Goal: Task Accomplishment & Management: Complete application form

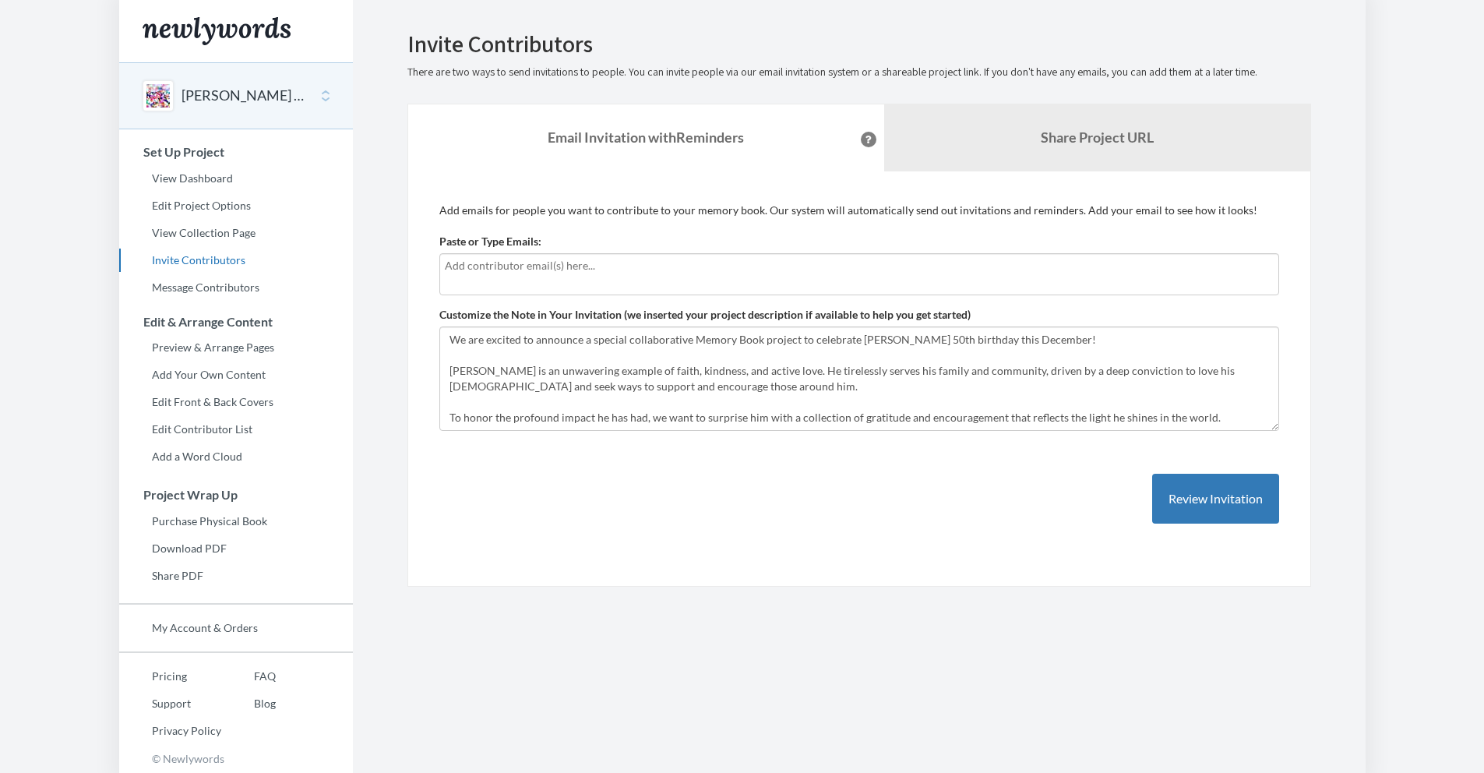
click at [495, 283] on div at bounding box center [859, 274] width 840 height 42
click at [480, 272] on input "text" at bounding box center [859, 265] width 829 height 17
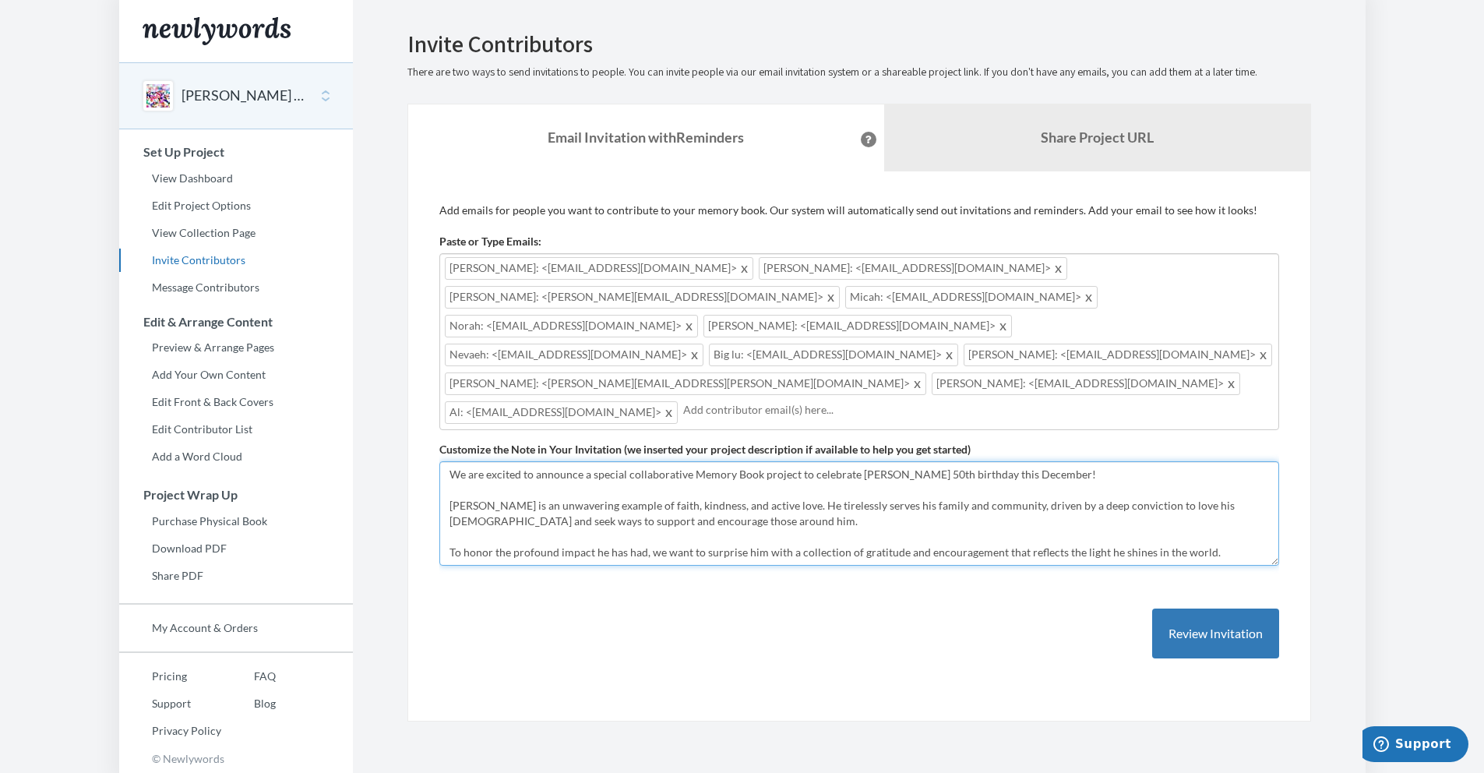
click at [497, 461] on textarea "We are excited to announce a special collaborative Memory Book project to celeb…" at bounding box center [859, 513] width 840 height 104
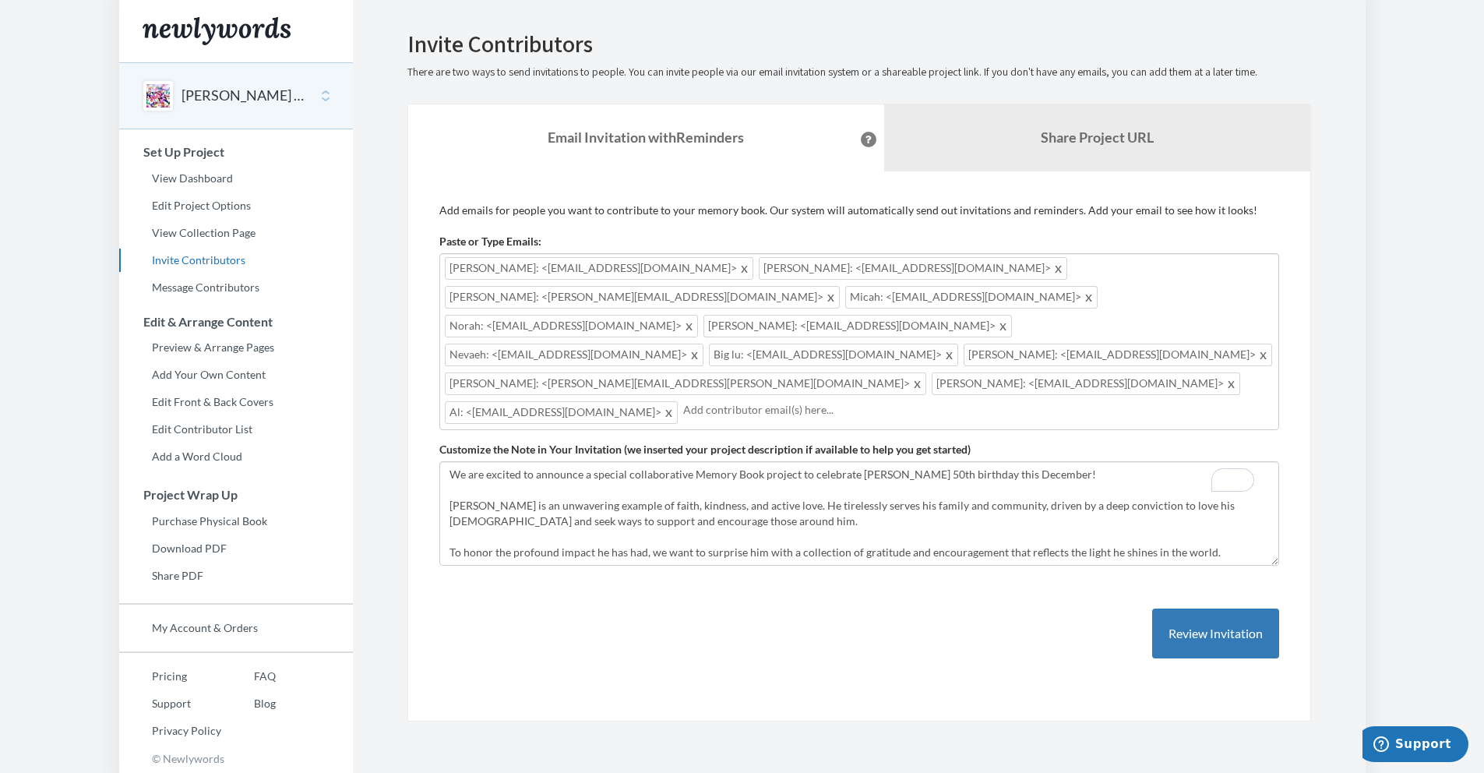
click at [683, 401] on input "text" at bounding box center [978, 409] width 591 height 17
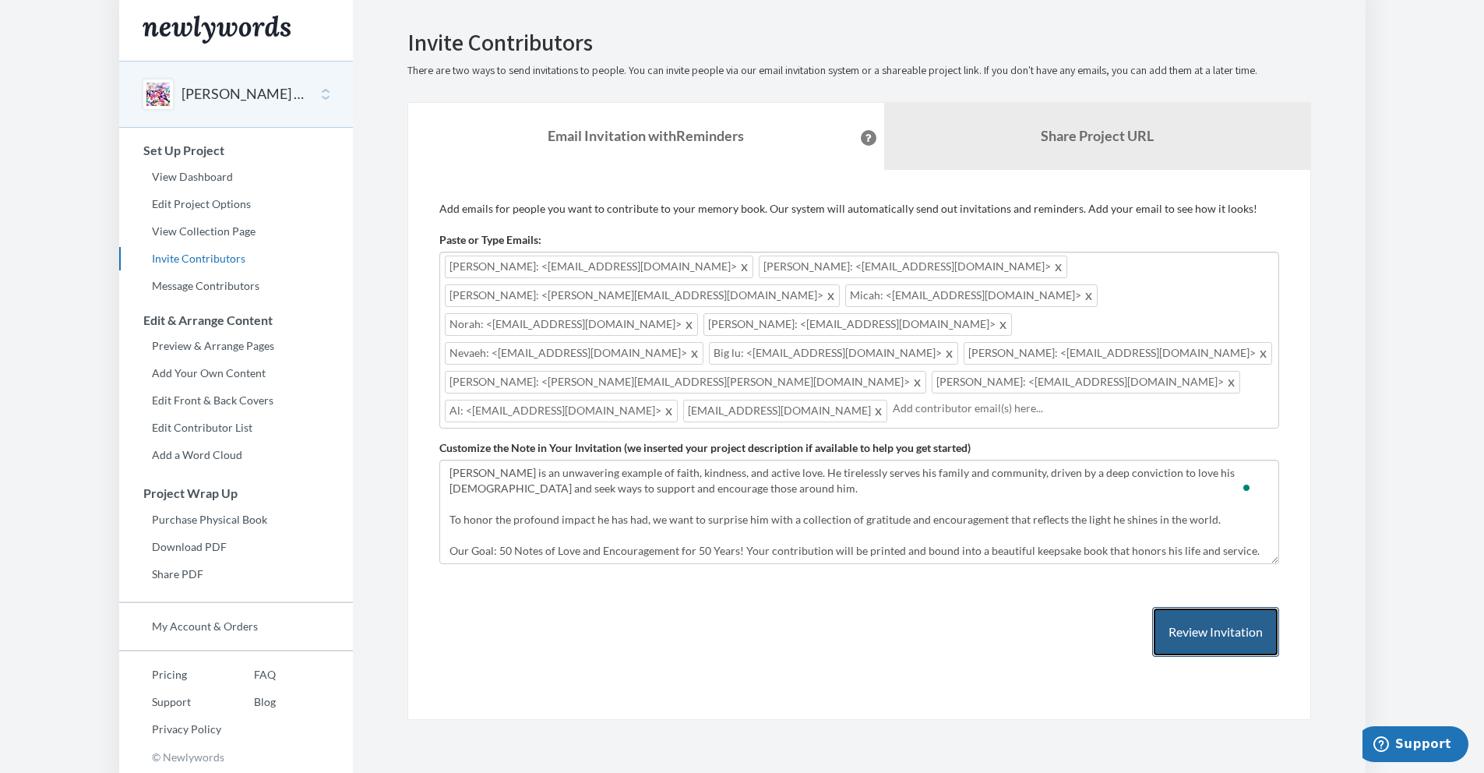
click at [1208, 607] on button "Review Invitation" at bounding box center [1215, 632] width 127 height 51
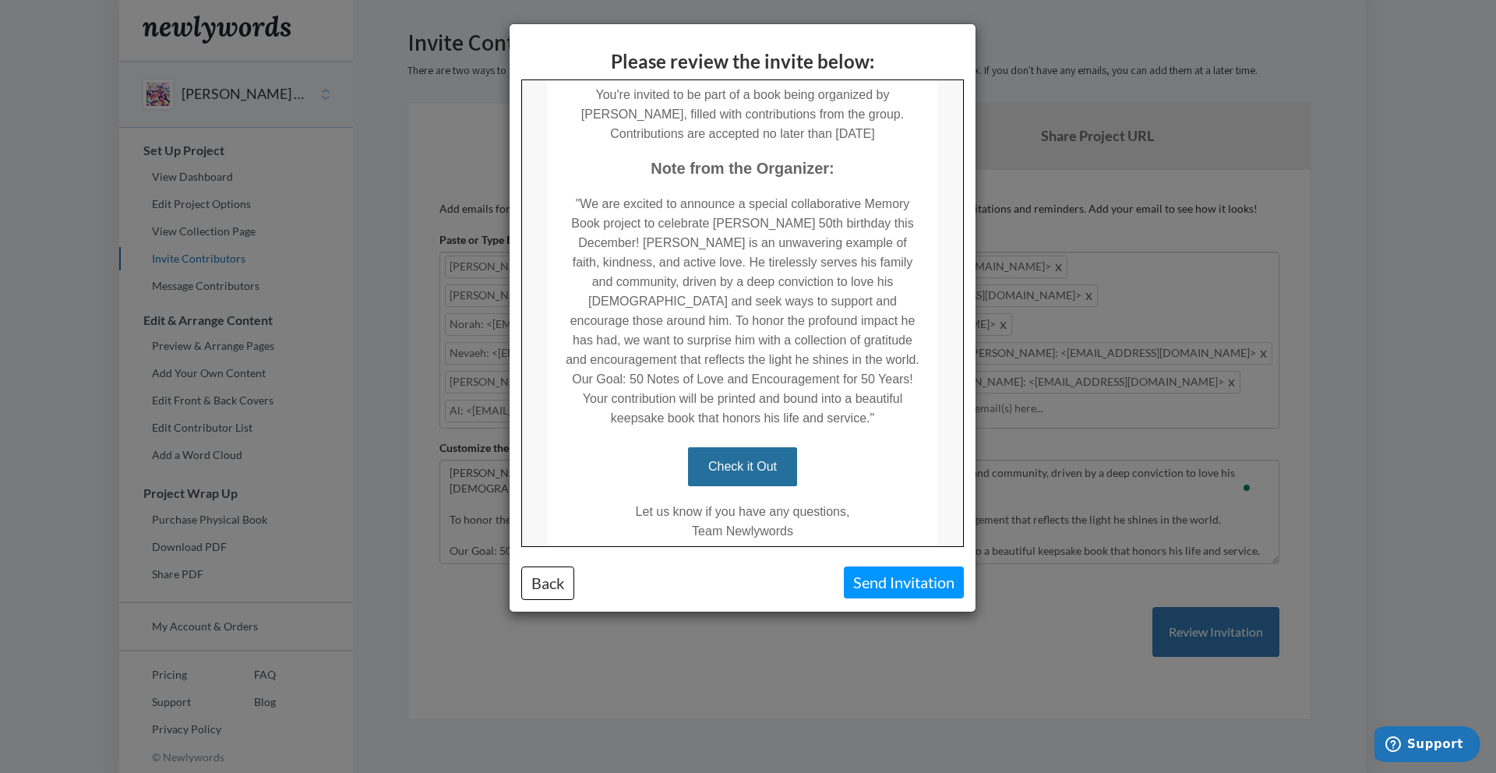
scroll to position [267, 0]
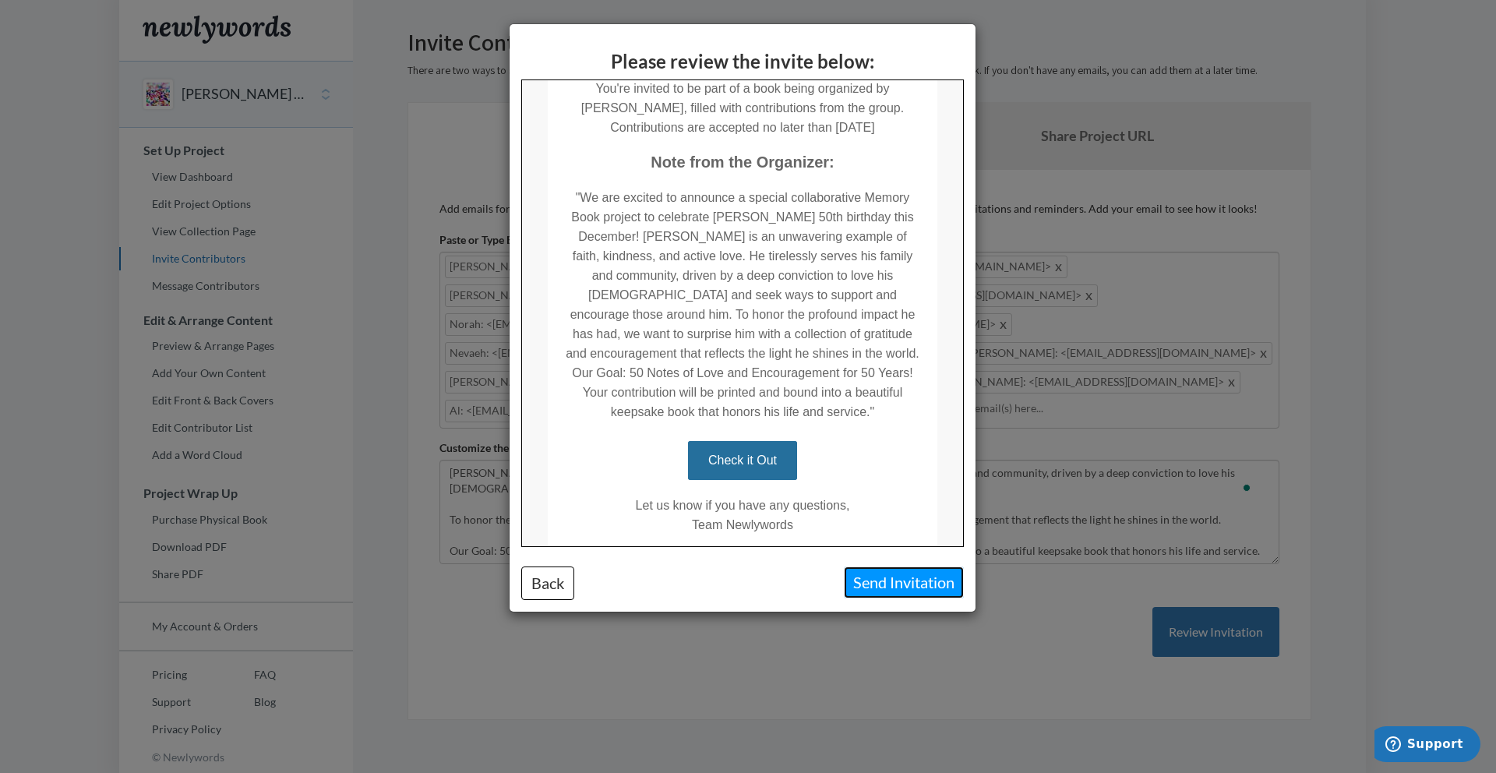
click at [915, 578] on button "Send Invitation" at bounding box center [904, 582] width 120 height 32
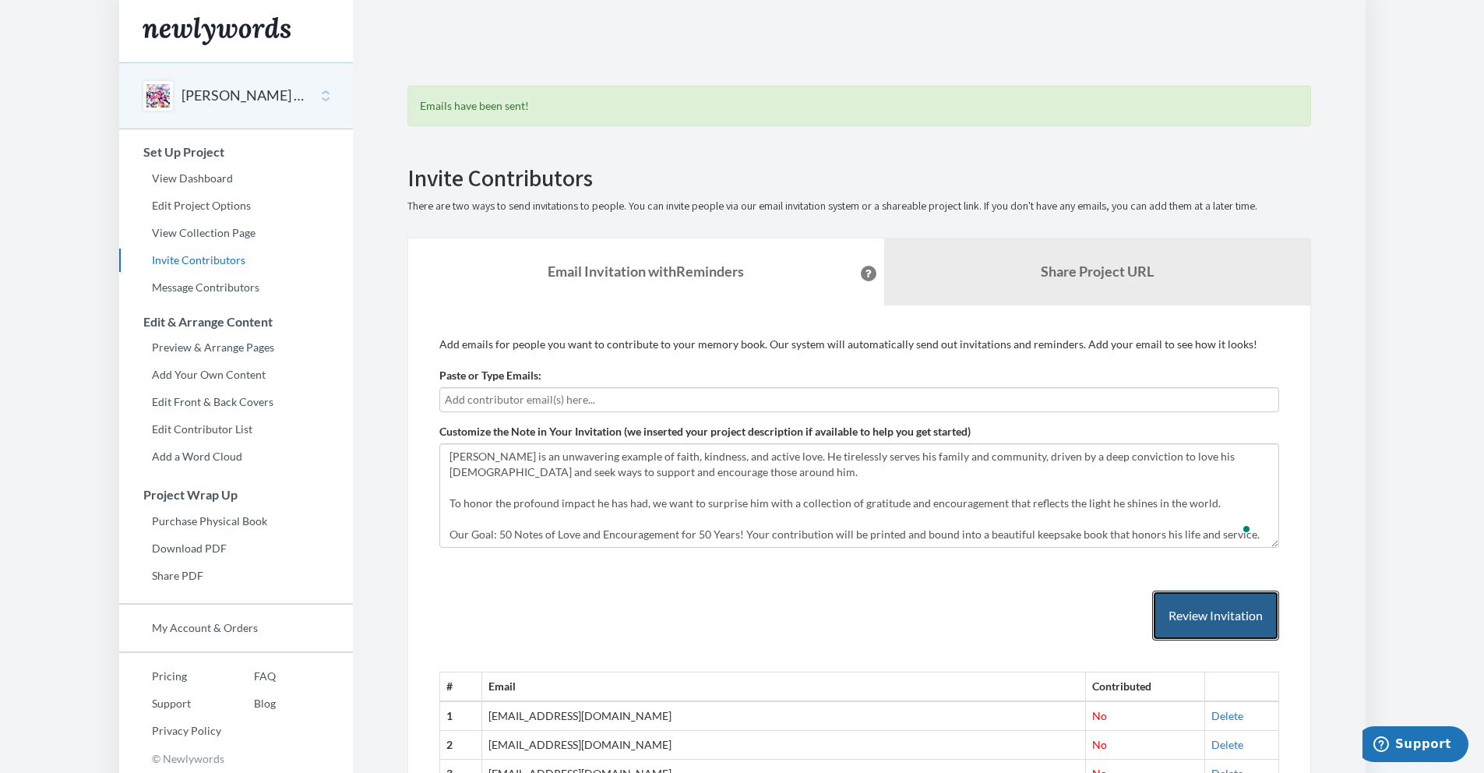
scroll to position [31, 0]
click at [545, 396] on input "text" at bounding box center [859, 399] width 829 height 17
type input "[EMAIL_ADDRESS][DOMAIN_NAME]"
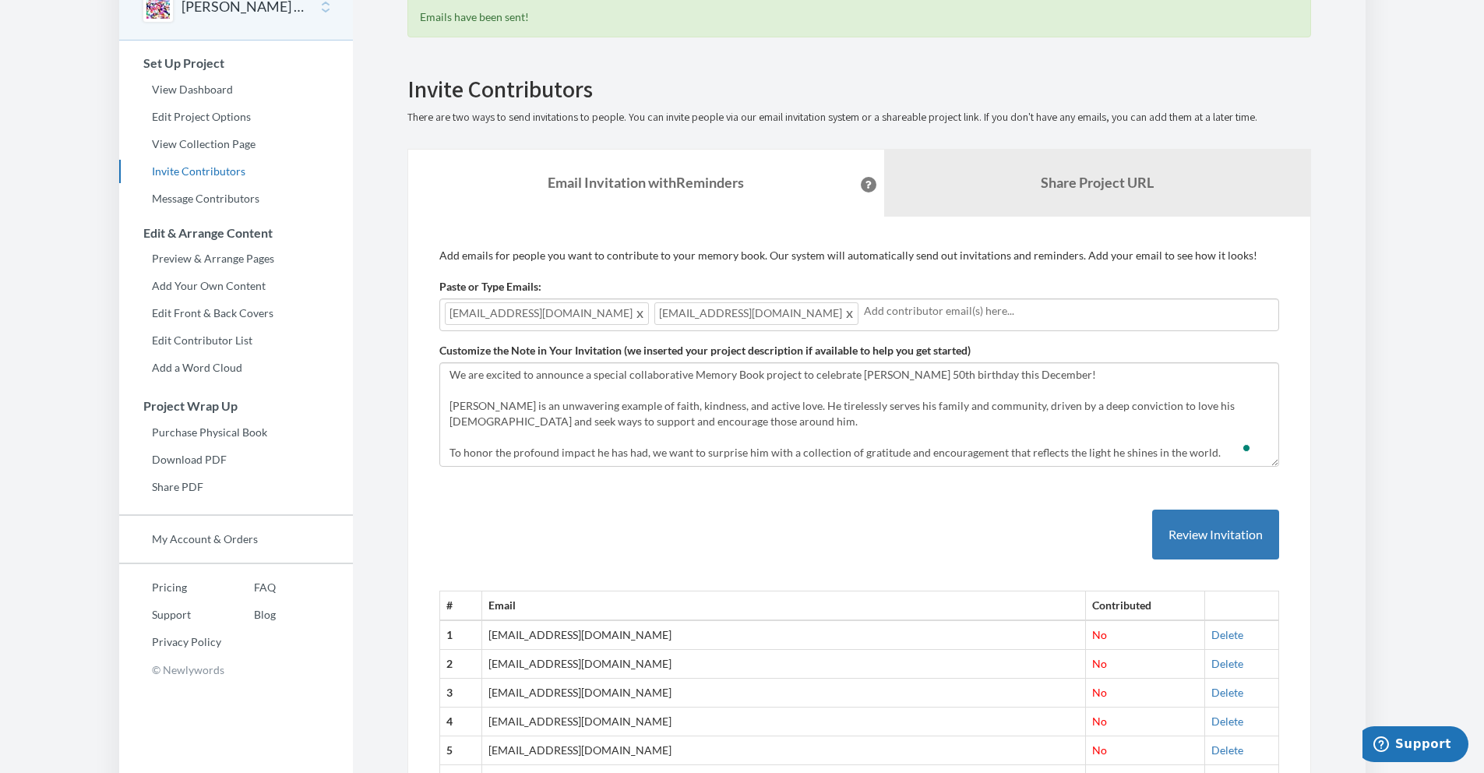
scroll to position [0, 0]
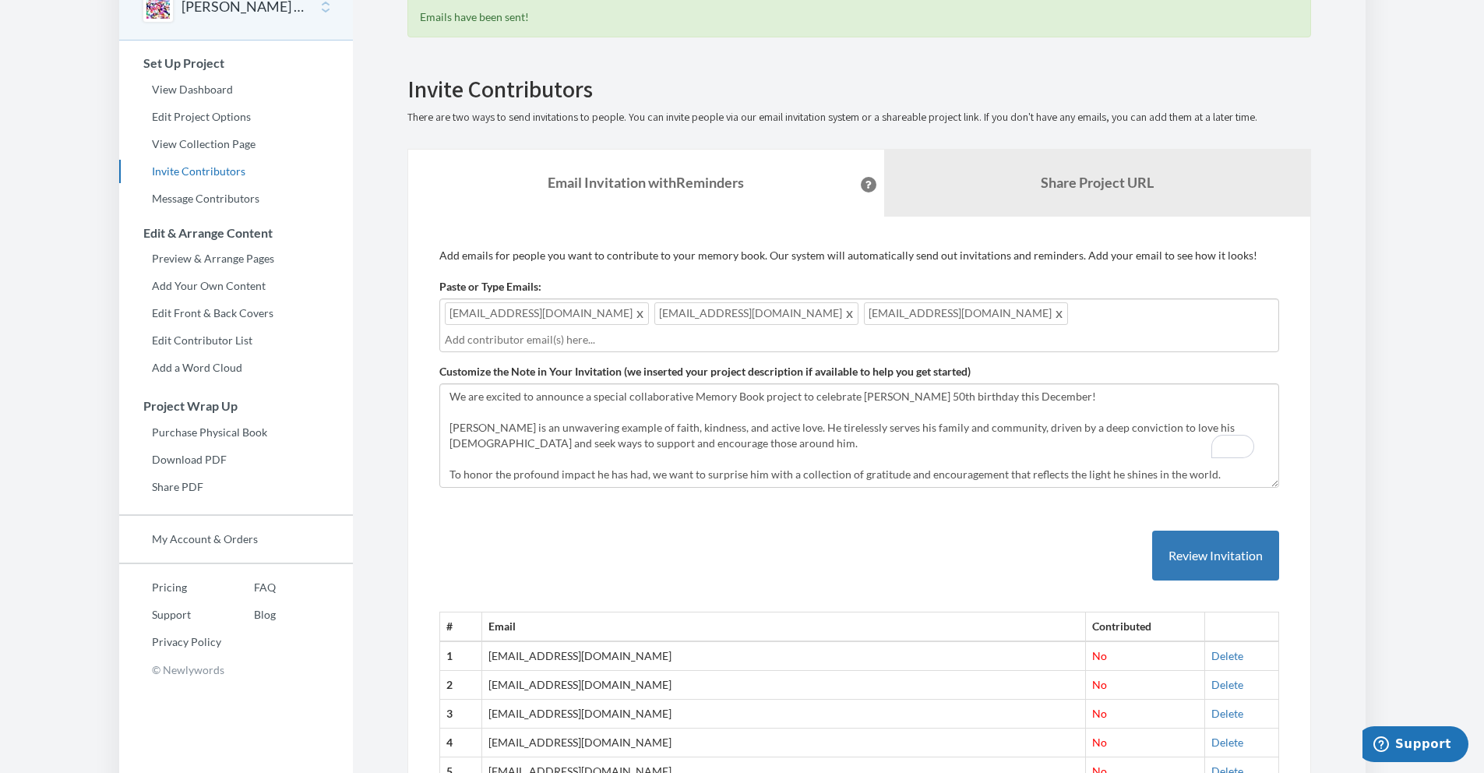
click at [959, 331] on input "text" at bounding box center [859, 339] width 829 height 17
